Goal: Information Seeking & Learning: Check status

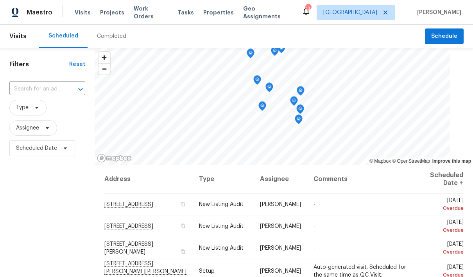
click at [54, 93] on input "text" at bounding box center [36, 89] width 54 height 12
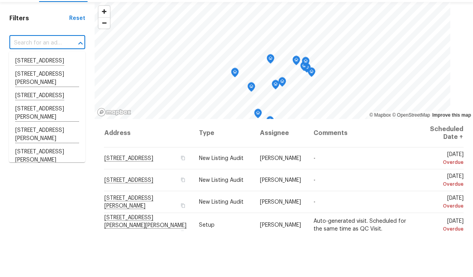
click at [54, 61] on h1 "Filters" at bounding box center [39, 65] width 60 height 8
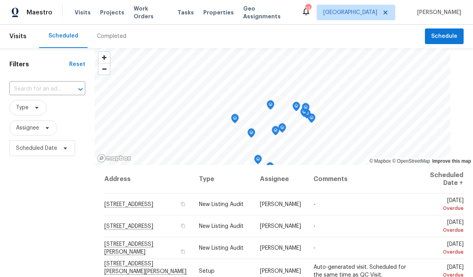
click at [214, 12] on span "Properties" at bounding box center [218, 13] width 30 height 8
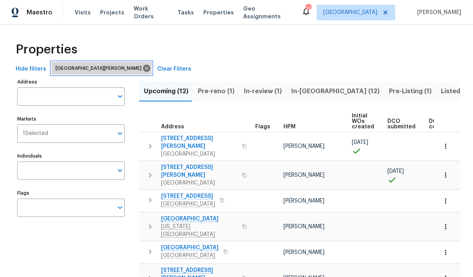
click at [142, 71] on icon at bounding box center [146, 68] width 9 height 9
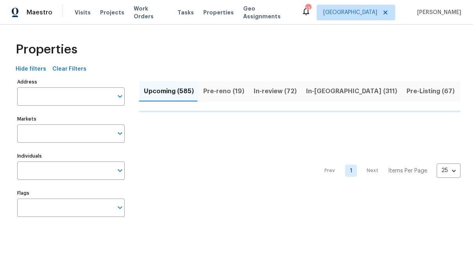
click at [49, 94] on input "Address" at bounding box center [65, 96] width 96 height 18
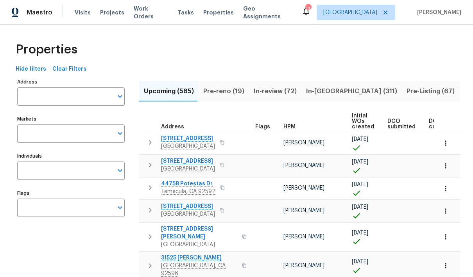
click at [49, 96] on input "Address" at bounding box center [65, 96] width 96 height 18
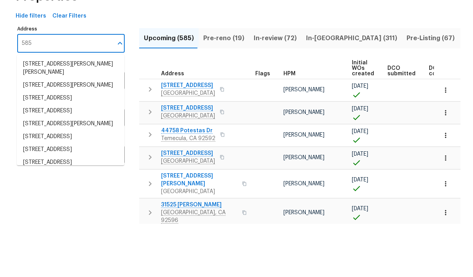
type input "5850"
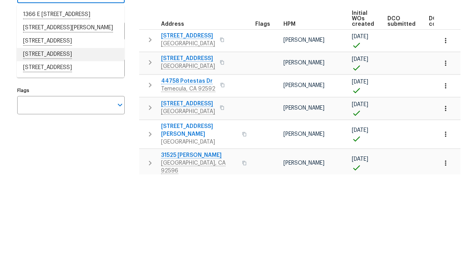
click at [89, 151] on li "5850 S Park Blvd Parma OH 44134" at bounding box center [70, 157] width 107 height 13
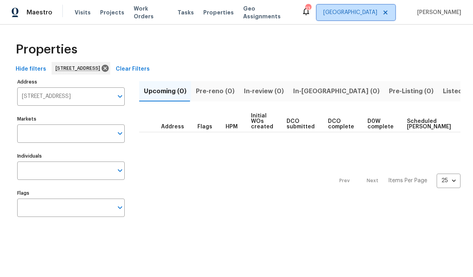
click at [375, 16] on span "St Louis" at bounding box center [350, 13] width 54 height 8
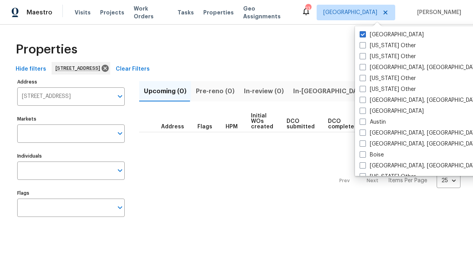
click at [363, 38] on label "St Louis" at bounding box center [391, 35] width 64 height 8
click at [363, 36] on input "St Louis" at bounding box center [361, 33] width 5 height 5
checkbox input "false"
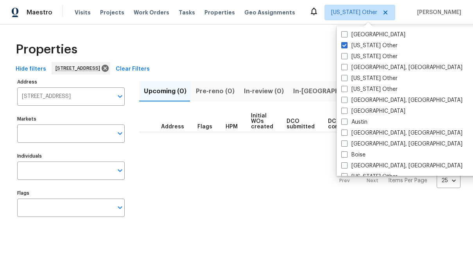
click at [348, 44] on label "Alabama Other" at bounding box center [369, 46] width 56 height 8
click at [346, 44] on input "Alabama Other" at bounding box center [343, 44] width 5 height 5
checkbox input "true"
type input "5850 S Park Blvd Parma OH 44134"
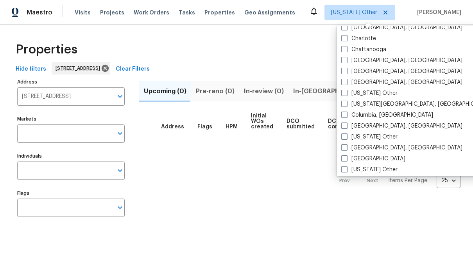
scroll to position [171, 0]
click at [346, 84] on span at bounding box center [344, 82] width 6 height 6
click at [346, 84] on input "[GEOGRAPHIC_DATA], [GEOGRAPHIC_DATA]" at bounding box center [343, 80] width 5 height 5
checkbox input "true"
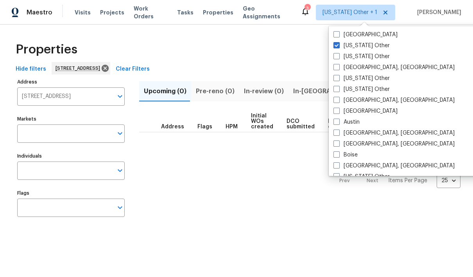
click at [339, 44] on label "Alabama Other" at bounding box center [361, 46] width 56 height 8
click at [338, 44] on input "Alabama Other" at bounding box center [335, 44] width 5 height 5
checkbox input "false"
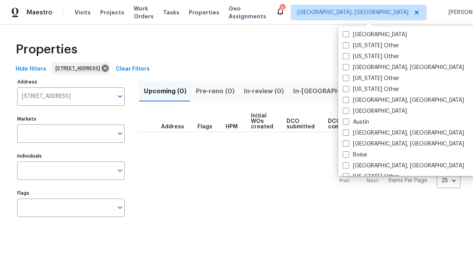
click at [294, 55] on div "Properties" at bounding box center [236, 49] width 448 height 25
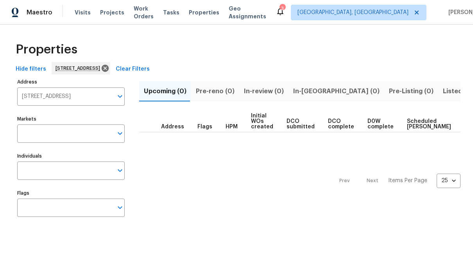
click at [442, 90] on span "Listed (1)" at bounding box center [456, 91] width 28 height 11
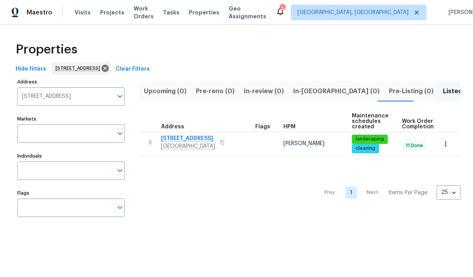
click at [187, 140] on span "[STREET_ADDRESS]" at bounding box center [188, 139] width 54 height 8
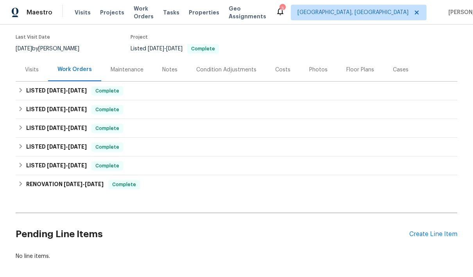
scroll to position [65, 0]
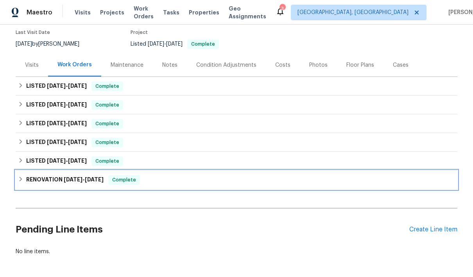
click at [22, 181] on icon at bounding box center [20, 179] width 5 height 5
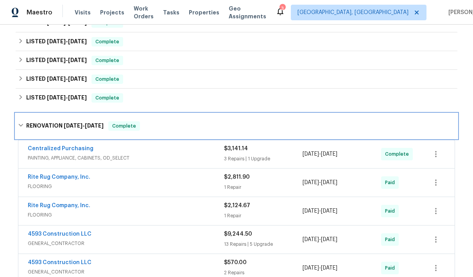
click at [22, 128] on icon at bounding box center [20, 125] width 5 height 5
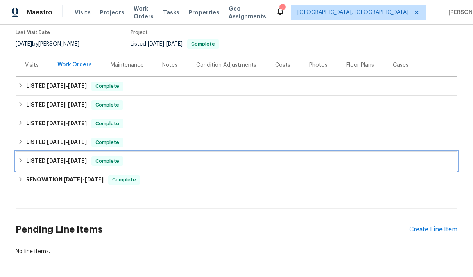
click at [21, 163] on icon at bounding box center [20, 160] width 5 height 5
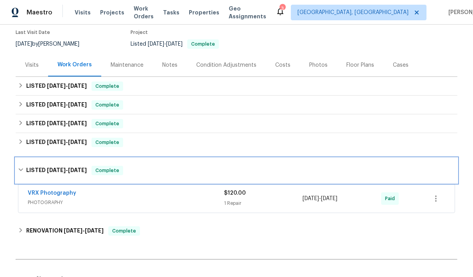
click at [18, 171] on icon at bounding box center [20, 169] width 5 height 5
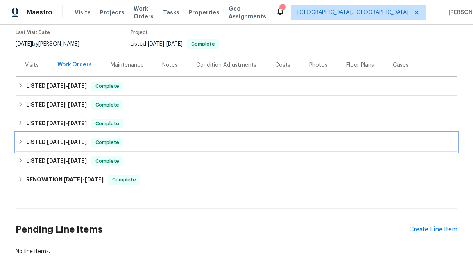
click at [20, 146] on div "LISTED [DATE] - [DATE] Complete" at bounding box center [236, 142] width 437 height 9
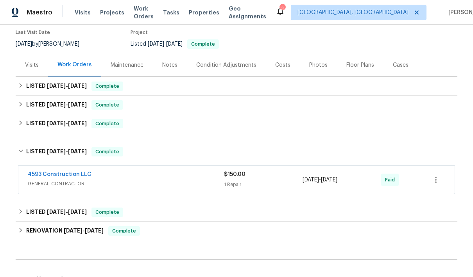
click at [45, 189] on div "4593 Construction LLC GENERAL_CONTRACTOR" at bounding box center [126, 180] width 196 height 19
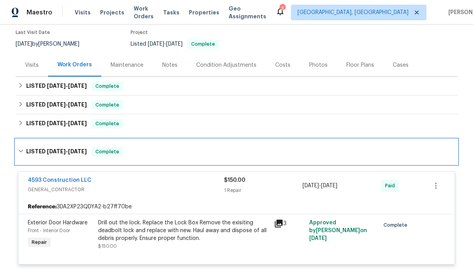
click at [22, 155] on div "LISTED [DATE] - [DATE] Complete" at bounding box center [236, 151] width 437 height 9
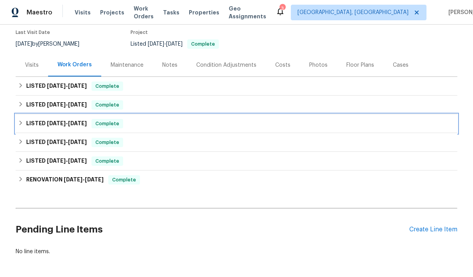
click at [19, 122] on icon at bounding box center [20, 122] width 5 height 5
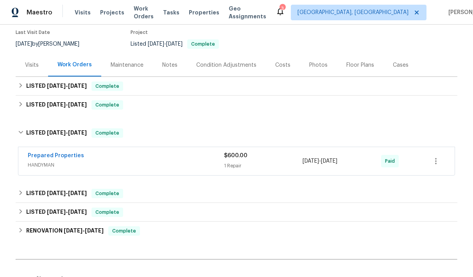
click at [37, 158] on link "Prepared Properties" at bounding box center [56, 155] width 56 height 5
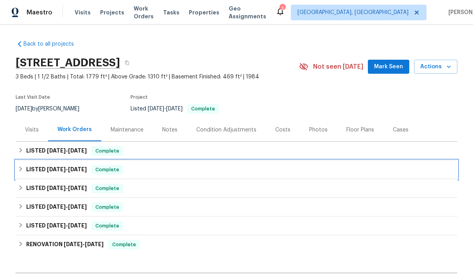
click at [18, 172] on div "LISTED 9/9/25 - 9/9/25 Complete" at bounding box center [236, 169] width 437 height 9
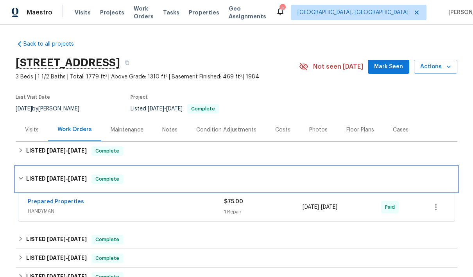
click at [19, 177] on icon at bounding box center [20, 178] width 5 height 3
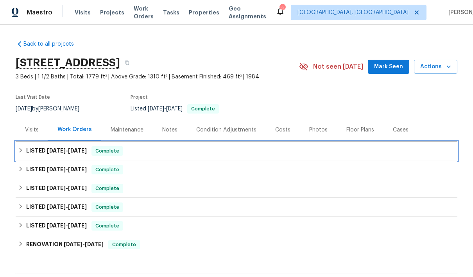
click at [20, 155] on div "LISTED 9/16/25 - 9/17/25 Complete" at bounding box center [236, 150] width 437 height 9
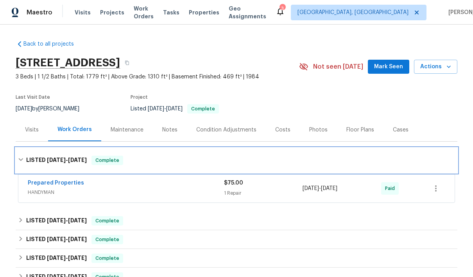
click at [19, 161] on icon at bounding box center [20, 159] width 5 height 5
